Goal: Task Accomplishment & Management: Manage account settings

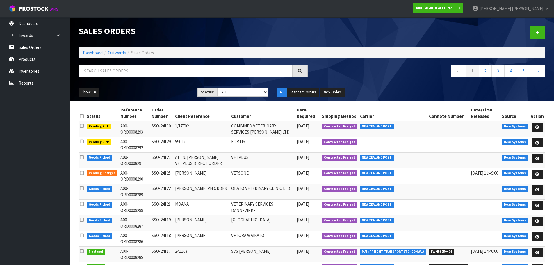
scroll to position [26, 0]
